Goal: Check status: Check status

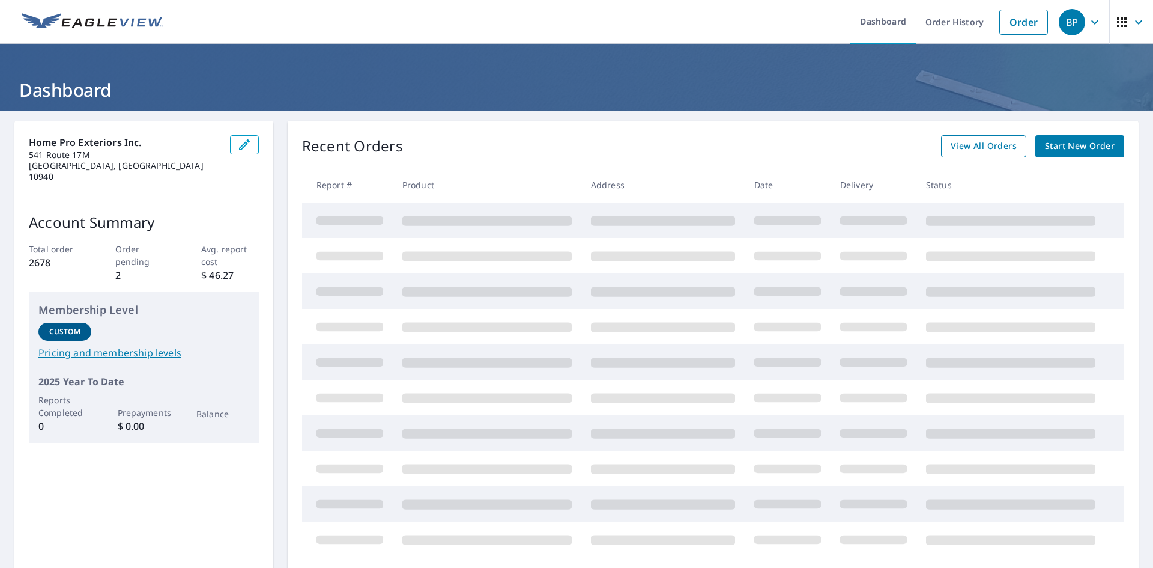
click at [959, 148] on span "View All Orders" at bounding box center [984, 146] width 66 height 15
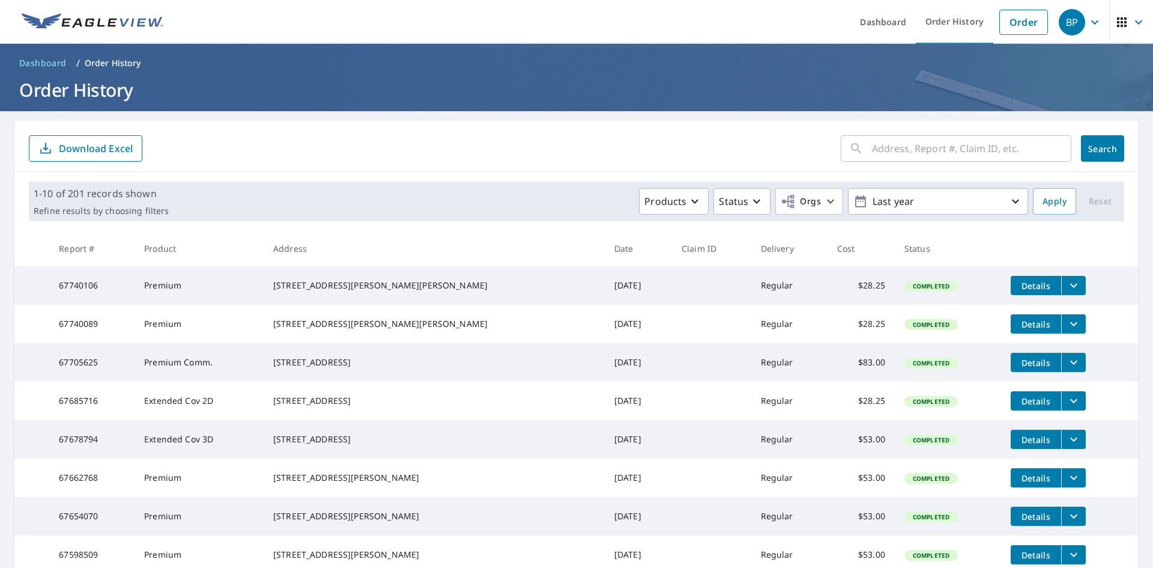
click at [897, 150] on input "text" at bounding box center [971, 149] width 199 height 34
click at [992, 148] on input "37 Lake Lake Ridge Road Whote Lake NY" at bounding box center [960, 149] width 177 height 34
type input "37 Lake Lake Ridge Road White Lake NY"
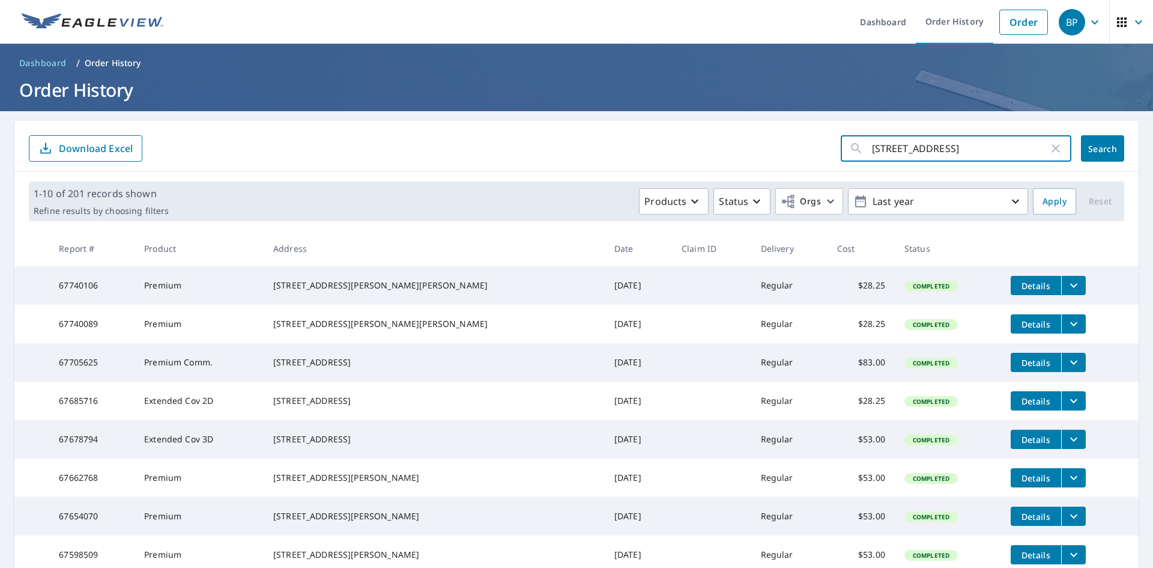
scroll to position [0, 0]
click at [1097, 149] on span "Search" at bounding box center [1103, 148] width 24 height 11
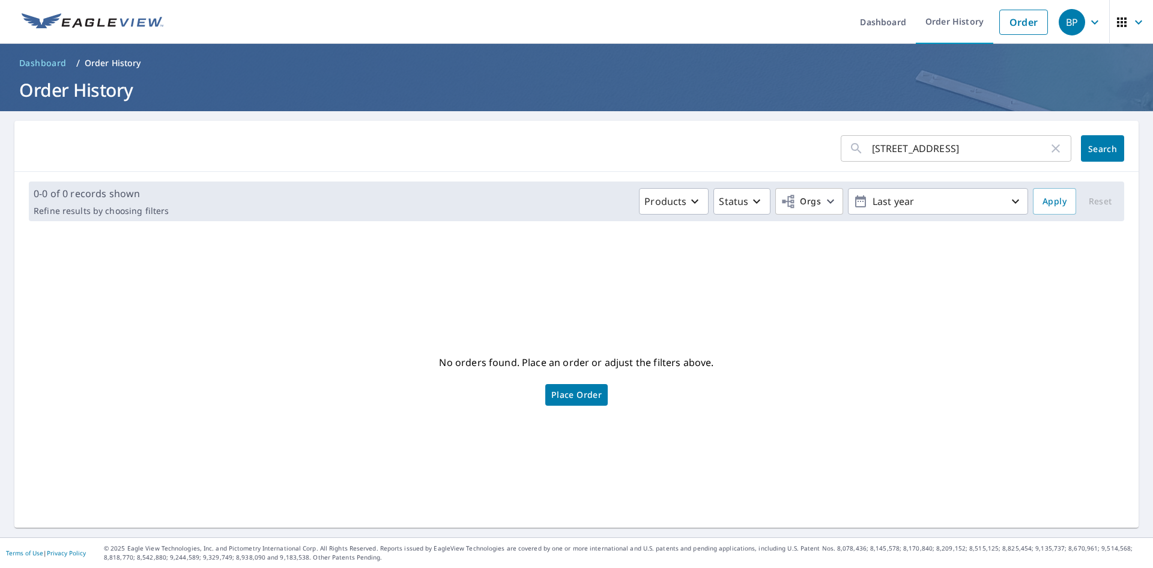
click at [1088, 23] on icon "button" at bounding box center [1095, 22] width 14 height 14
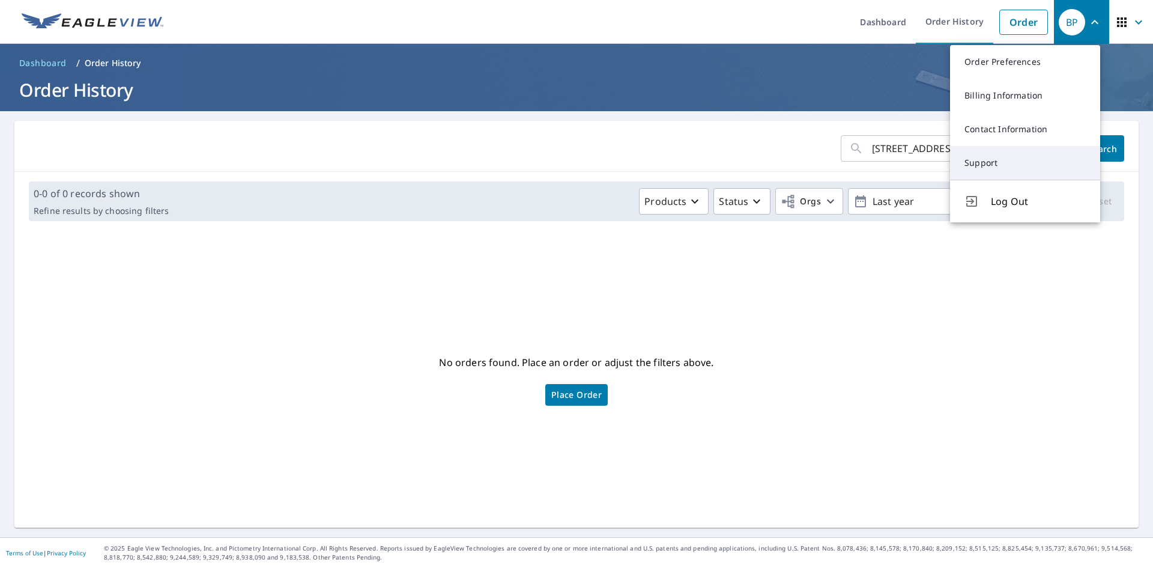
click at [983, 161] on link "Support" at bounding box center [1025, 163] width 150 height 34
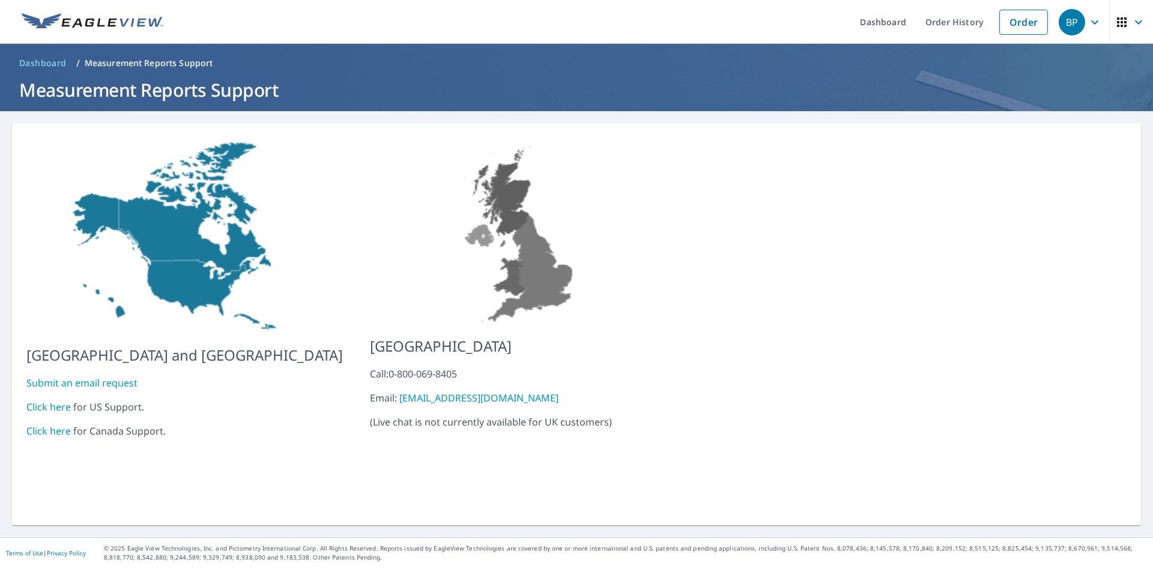
click at [105, 399] on div "Click here for US Support." at bounding box center [184, 406] width 317 height 14
click at [68, 401] on link "Click here" at bounding box center [48, 406] width 44 height 13
